Goal: Task Accomplishment & Management: Use online tool/utility

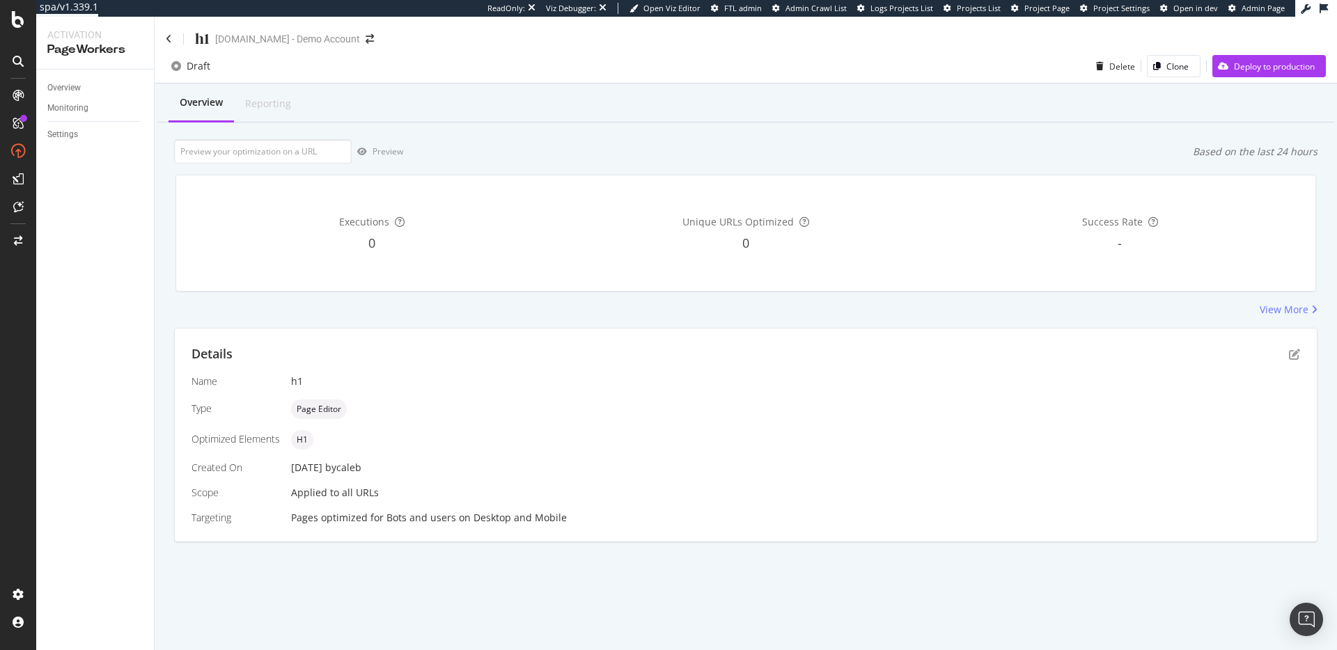
click at [1292, 361] on div "Details" at bounding box center [746, 354] width 1109 height 18
click at [1292, 357] on icon "pen-to-square" at bounding box center [1294, 354] width 11 height 11
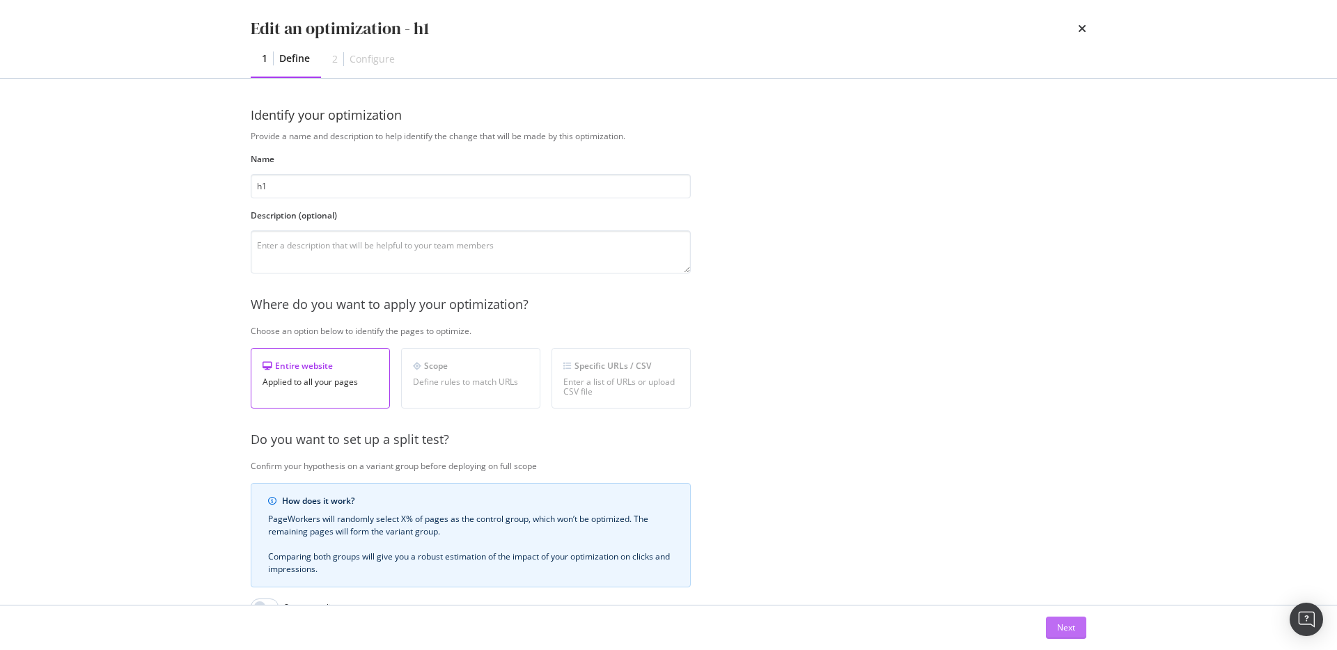
click at [1070, 626] on div "Next" at bounding box center [1066, 628] width 18 height 12
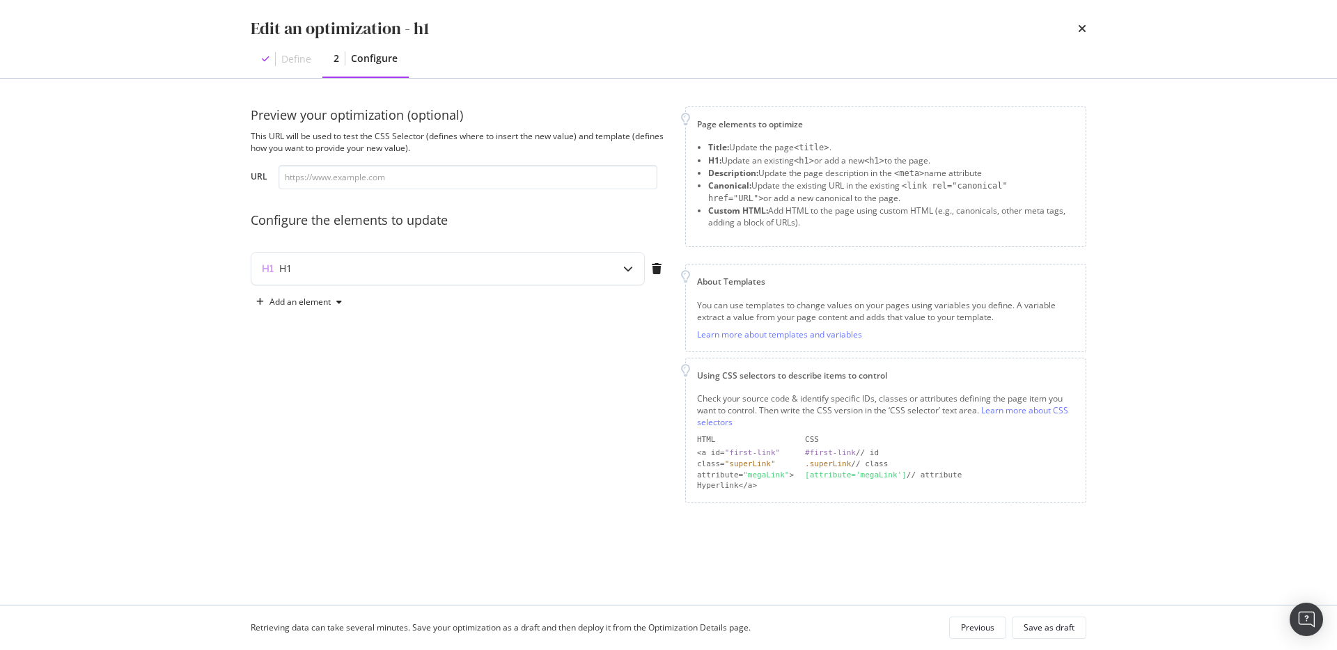
drag, startPoint x: 682, startPoint y: 107, endPoint x: 1031, endPoint y: 505, distance: 529.0
click at [1031, 505] on div "Preview your optimization (optional) This URL will be used to test the CSS Sele…" at bounding box center [669, 319] width 836 height 425
click at [460, 448] on div "Preview your optimization (optional) This URL will be used to test the CSS Sele…" at bounding box center [460, 305] width 418 height 397
click at [292, 298] on div "Add an element" at bounding box center [299, 302] width 61 height 8
click at [430, 306] on div "Add an element" at bounding box center [460, 302] width 418 height 22
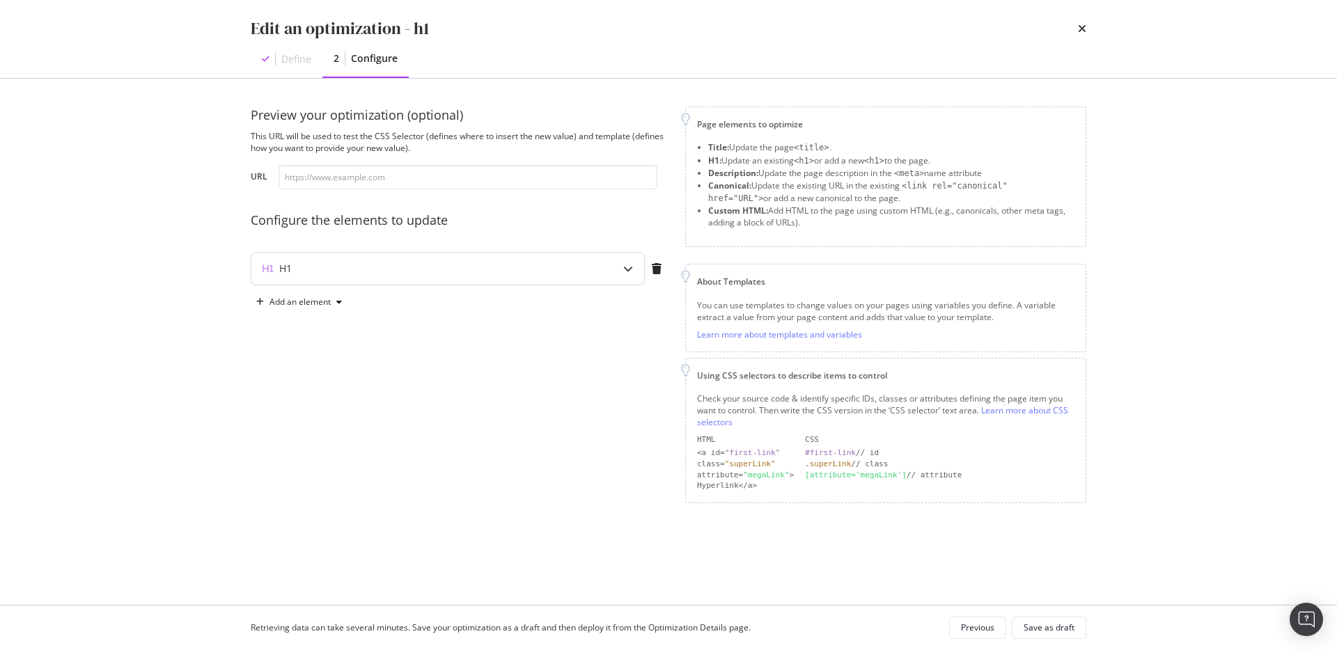
click at [400, 272] on div "H1" at bounding box center [420, 269] width 338 height 14
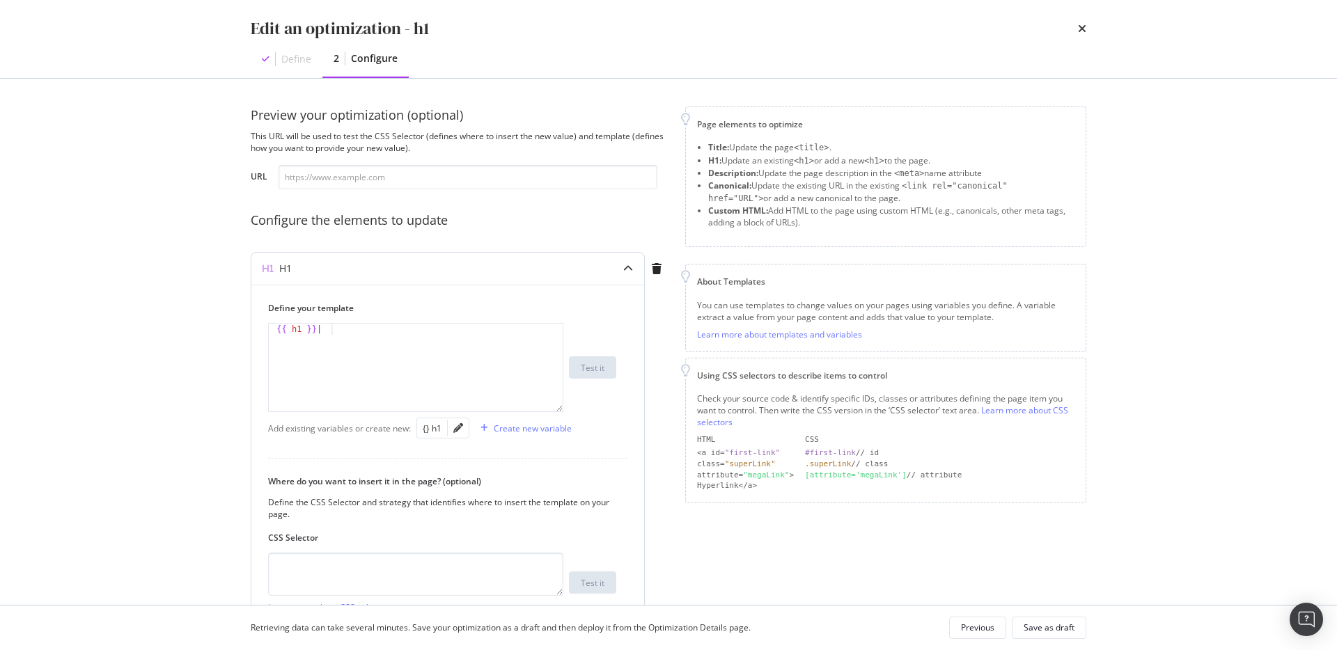
click at [588, 263] on div "H1" at bounding box center [420, 269] width 338 height 14
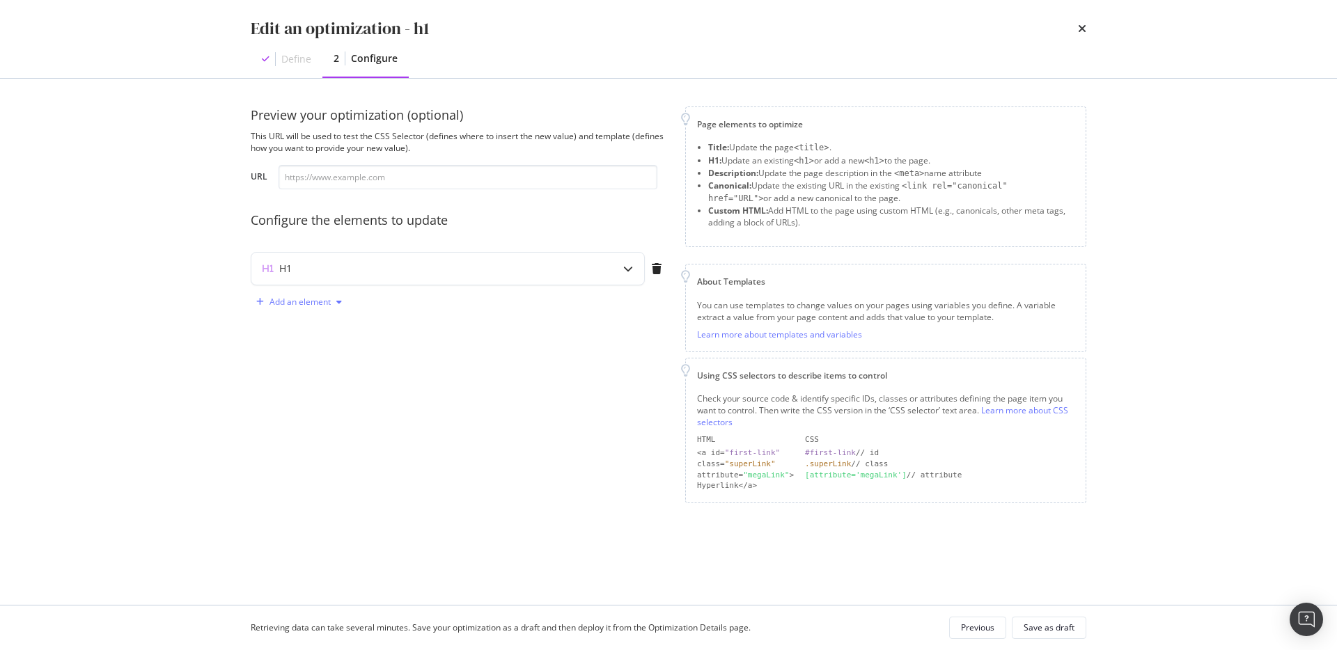
click at [274, 302] on div "Add an element" at bounding box center [299, 302] width 61 height 8
click at [309, 390] on div "Custom HTML" at bounding box center [307, 397] width 94 height 17
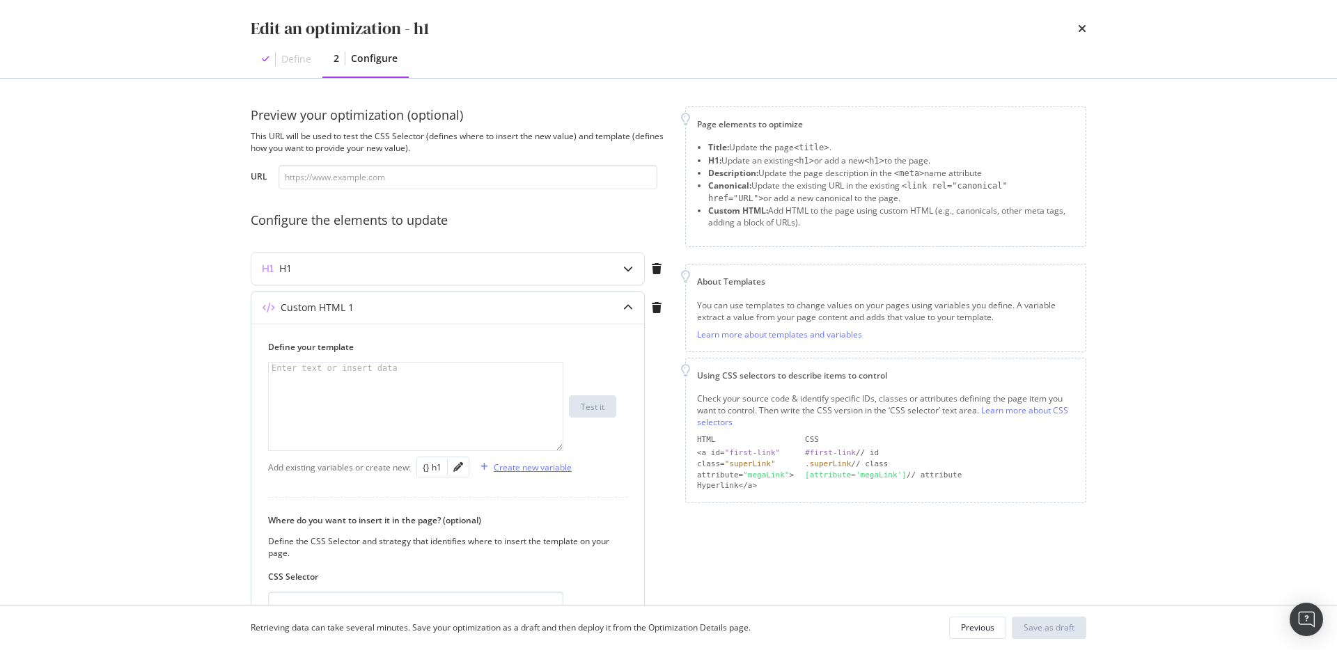
click at [506, 462] on div "Create new variable" at bounding box center [533, 468] width 78 height 12
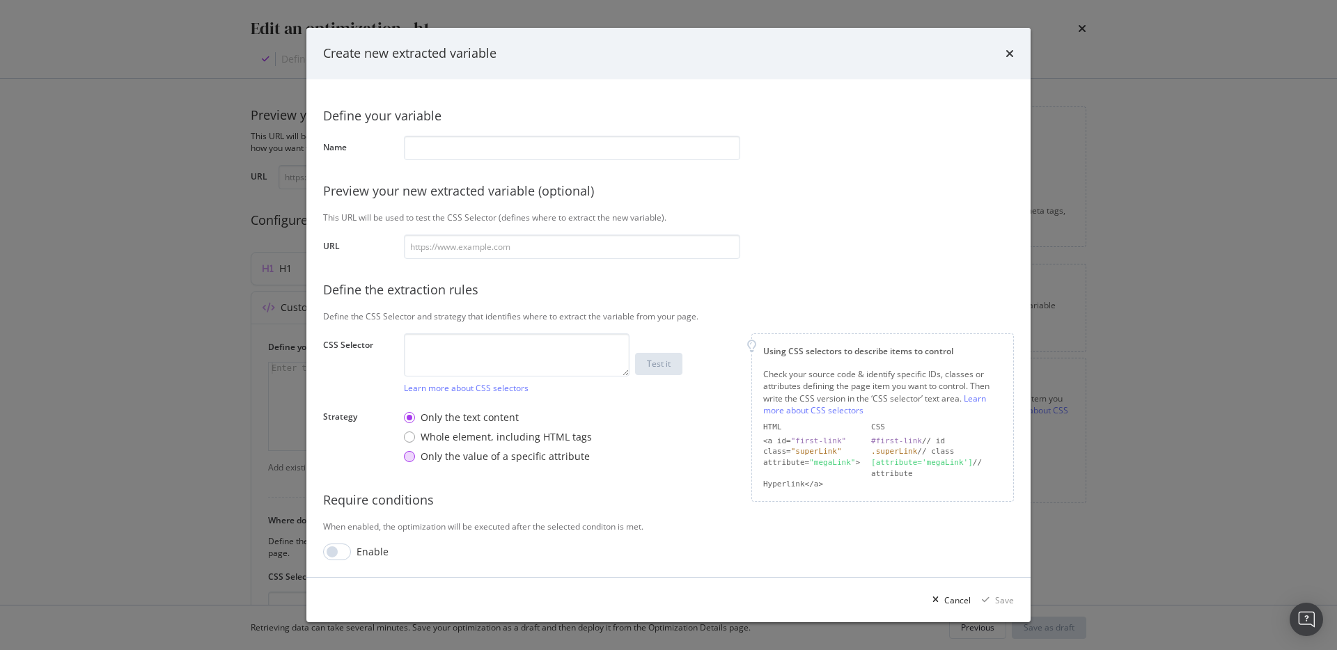
click at [481, 458] on div "Only the value of a specific attribute" at bounding box center [505, 457] width 169 height 14
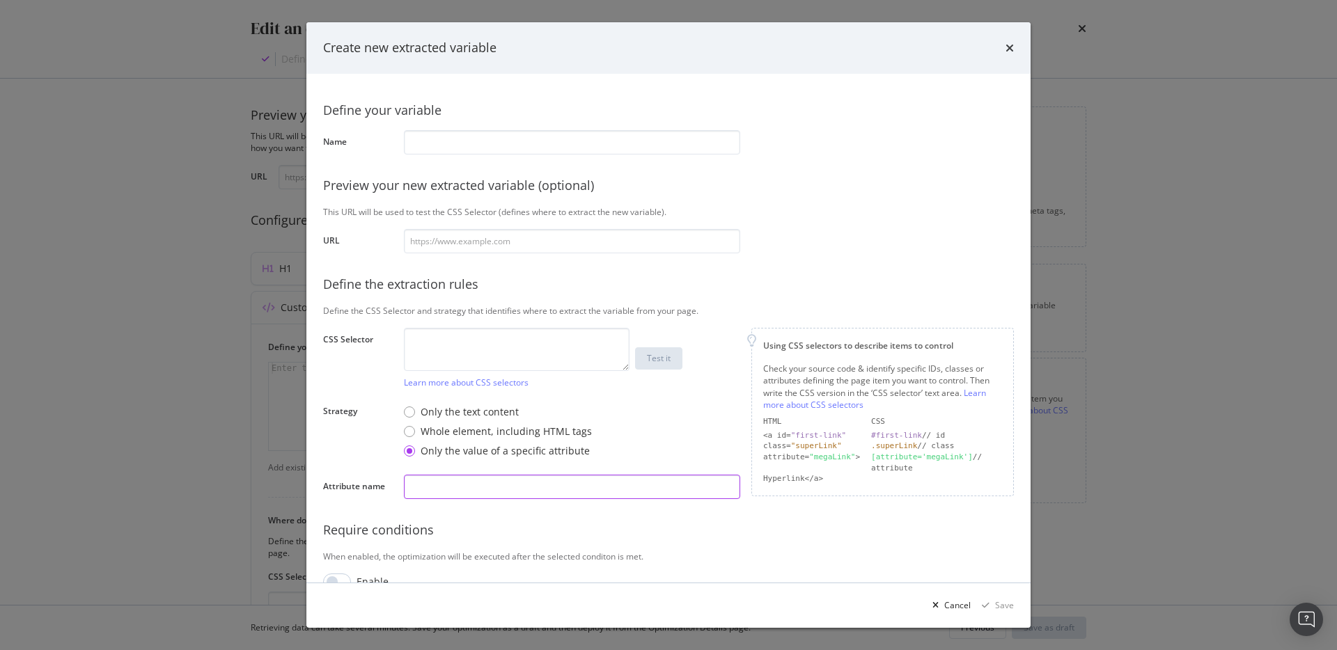
click at [450, 487] on input "modal" at bounding box center [572, 487] width 336 height 24
type input "SRC"
click at [444, 331] on textarea "modal" at bounding box center [517, 349] width 226 height 43
type textarea "deoijfiouherfiuherhiu"
click at [239, 384] on div "Create new extracted variable Define your variable Name Preview your new extrac…" at bounding box center [668, 325] width 1337 height 650
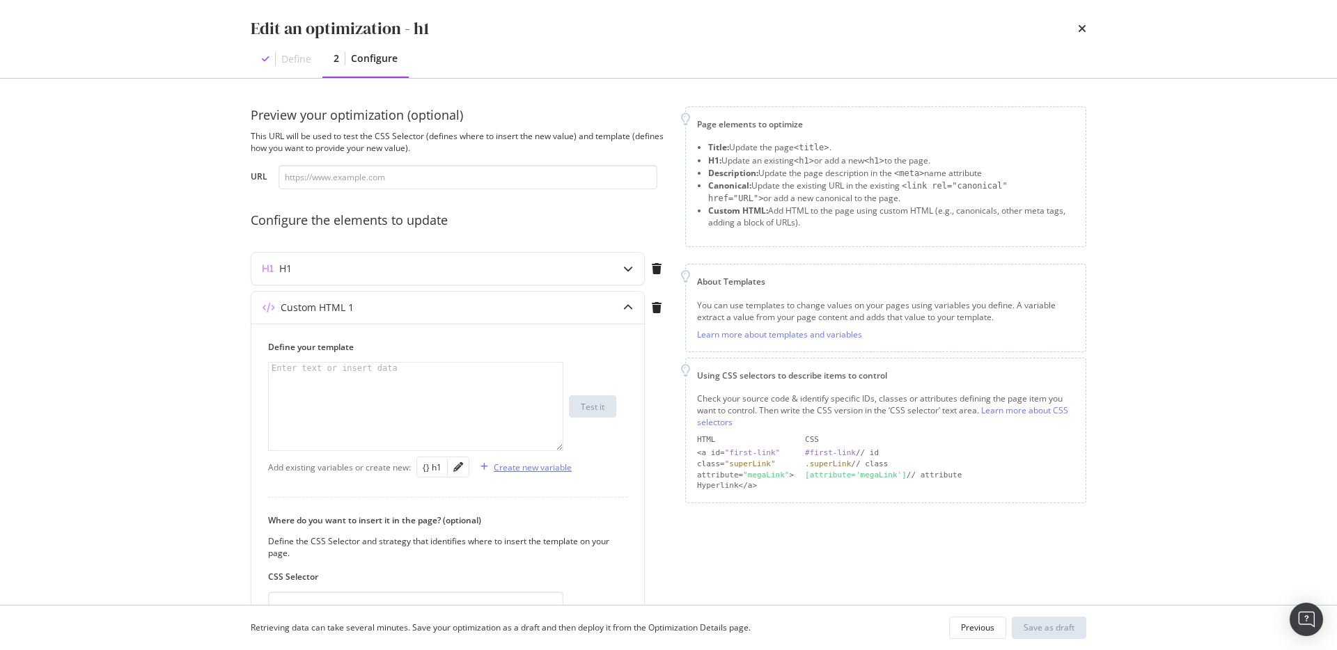
scroll to position [25, 0]
